Goal: Check status: Check status

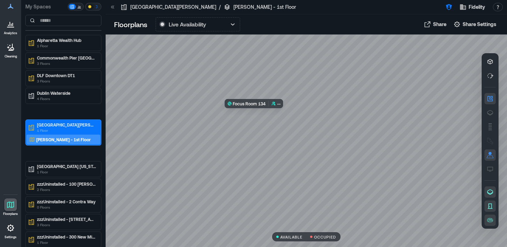
click at [258, 108] on div at bounding box center [306, 140] width 401 height 212
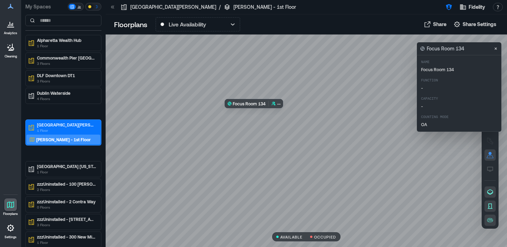
click at [256, 106] on div at bounding box center [306, 140] width 401 height 212
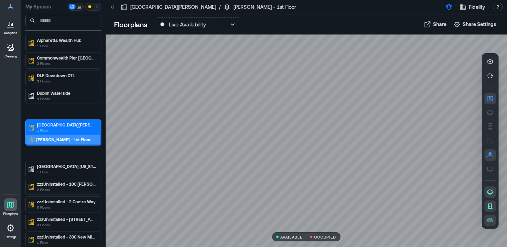
click at [345, 81] on div at bounding box center [306, 140] width 401 height 212
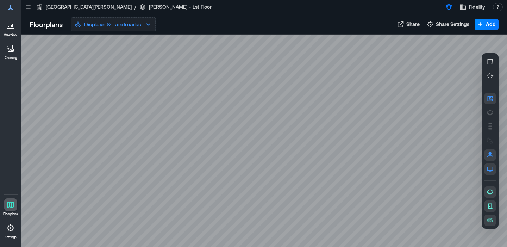
click at [107, 27] on p "Displays & Landmarks" at bounding box center [112, 24] width 57 height 8
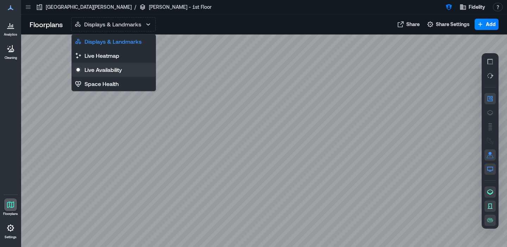
click at [102, 69] on p "Live Availability" at bounding box center [102, 69] width 37 height 8
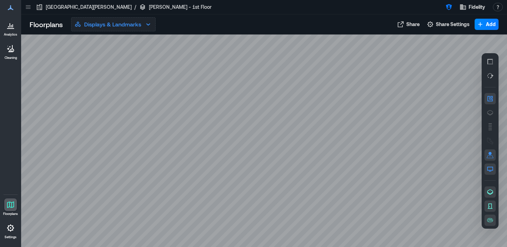
click at [131, 24] on p "Displays & Landmarks" at bounding box center [112, 24] width 57 height 8
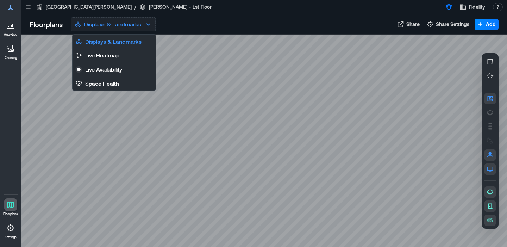
click at [131, 24] on p "Displays & Landmarks" at bounding box center [112, 24] width 57 height 8
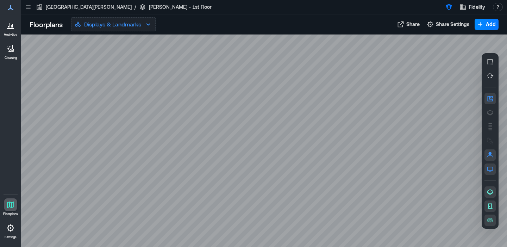
click at [127, 21] on p "Displays & Landmarks" at bounding box center [112, 24] width 57 height 8
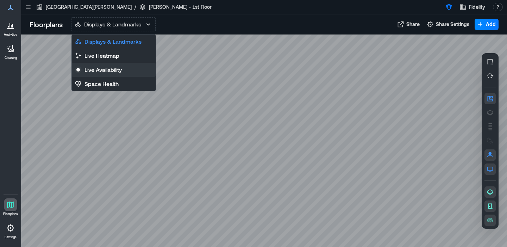
click at [100, 71] on p "Live Availability" at bounding box center [102, 69] width 37 height 8
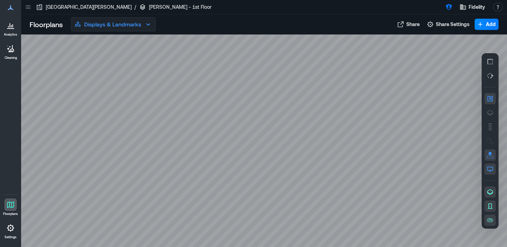
click at [139, 25] on p "Displays & Landmarks" at bounding box center [112, 24] width 57 height 8
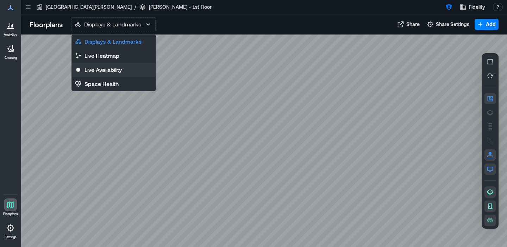
click at [101, 68] on p "Live Availability" at bounding box center [102, 69] width 37 height 8
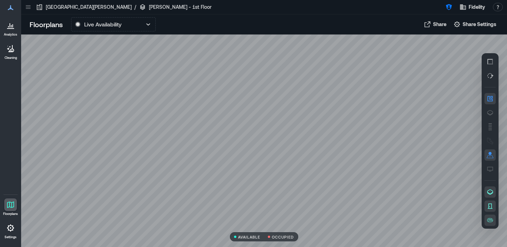
click at [325, 86] on div at bounding box center [264, 140] width 486 height 212
click at [142, 27] on button "Live Availability" at bounding box center [113, 24] width 84 height 14
click at [354, 179] on div at bounding box center [264, 140] width 486 height 212
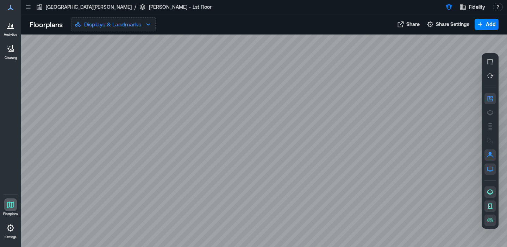
click at [130, 28] on p "Displays & Landmarks" at bounding box center [112, 24] width 57 height 8
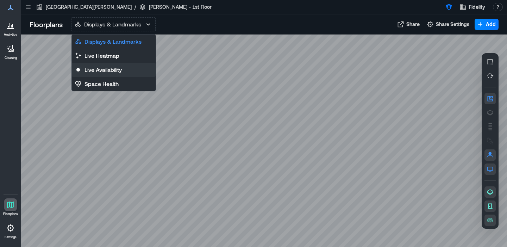
click at [107, 69] on p "Live Availability" at bounding box center [102, 69] width 37 height 8
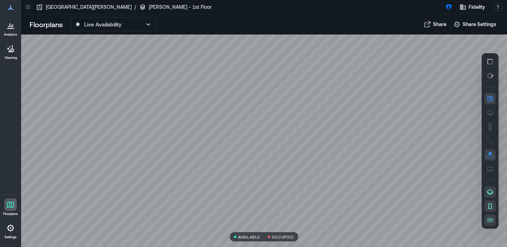
click at [404, 112] on div at bounding box center [264, 140] width 486 height 212
click at [391, 133] on div at bounding box center [264, 140] width 486 height 212
click at [131, 27] on button "Live Availability" at bounding box center [113, 24] width 84 height 14
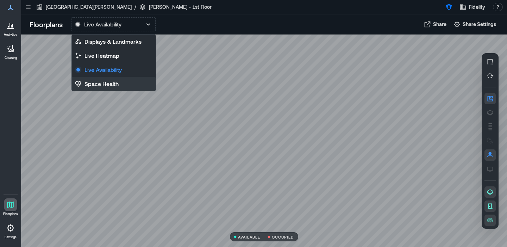
click at [100, 88] on p "Space Health" at bounding box center [101, 84] width 34 height 8
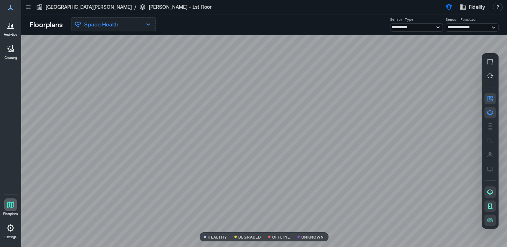
click at [128, 27] on button "Space Health" at bounding box center [113, 24] width 84 height 14
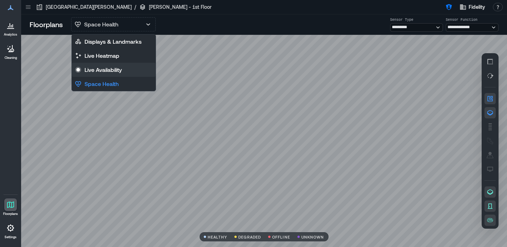
click at [105, 69] on p "Live Availability" at bounding box center [102, 69] width 37 height 8
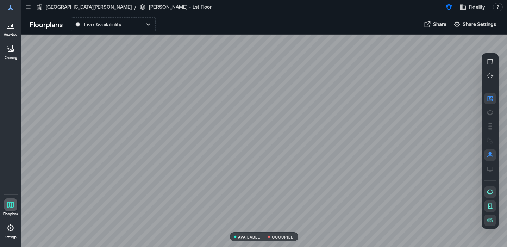
drag, startPoint x: 279, startPoint y: 148, endPoint x: 242, endPoint y: 129, distance: 40.9
click at [242, 129] on div at bounding box center [264, 140] width 486 height 212
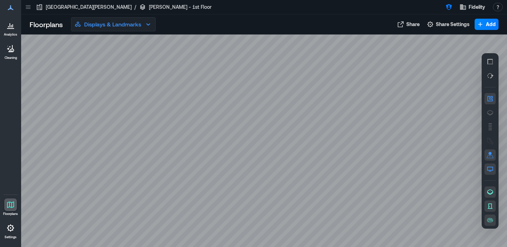
click at [113, 23] on p "Displays & Landmarks" at bounding box center [112, 24] width 57 height 8
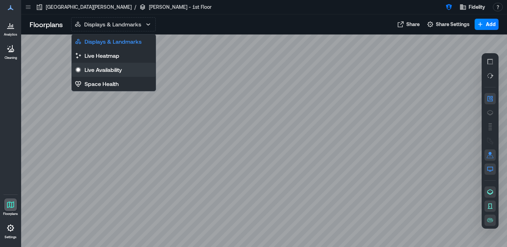
click at [104, 70] on p "Live Availability" at bounding box center [102, 69] width 37 height 8
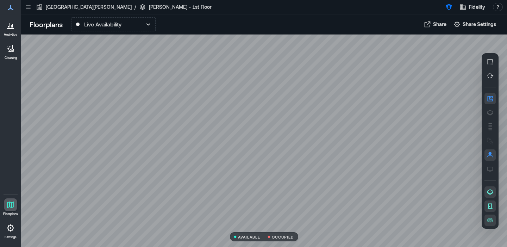
drag, startPoint x: 315, startPoint y: 89, endPoint x: 314, endPoint y: 83, distance: 5.3
click at [314, 84] on div at bounding box center [264, 140] width 486 height 212
click at [192, 67] on div at bounding box center [264, 140] width 486 height 212
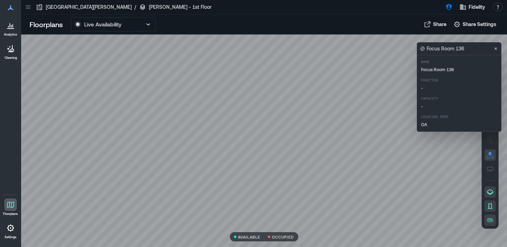
click at [249, 59] on div at bounding box center [264, 140] width 486 height 212
click at [140, 72] on div at bounding box center [264, 140] width 486 height 212
click at [183, 43] on div at bounding box center [264, 140] width 486 height 212
click at [495, 50] on icon "Close" at bounding box center [496, 49] width 6 height 6
